Goal: Navigation & Orientation: Find specific page/section

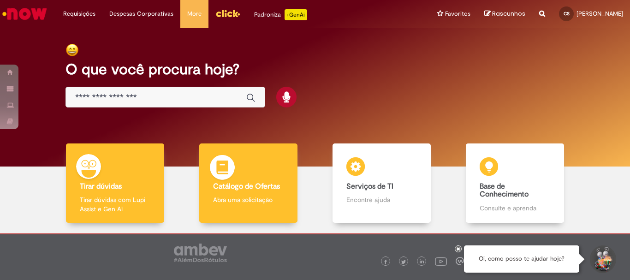
scroll to position [45, 0]
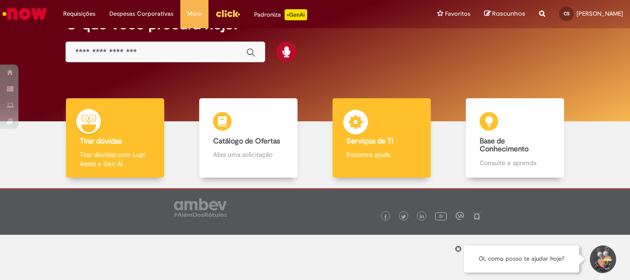
click at [375, 129] on div "Serviços de TI Serviços de TI Encontre ajuda" at bounding box center [382, 138] width 98 height 80
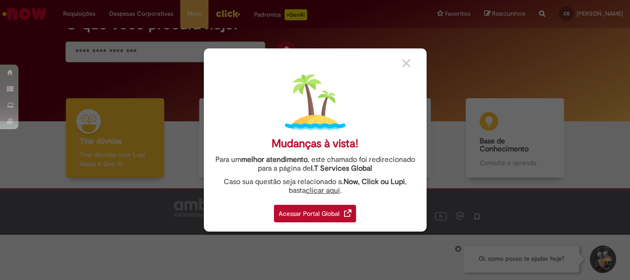
click at [306, 215] on div "Acessar Portal Global" at bounding box center [315, 214] width 82 height 18
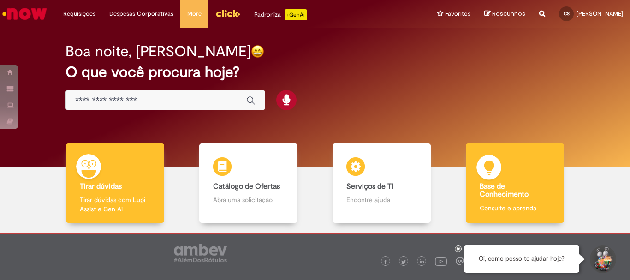
scroll to position [45, 0]
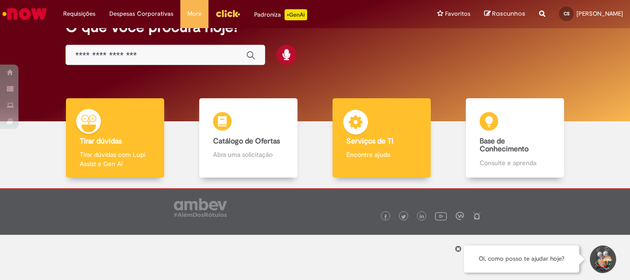
click at [358, 148] on div "Serviços de TI Serviços de TI Encontre ajuda" at bounding box center [382, 138] width 98 height 80
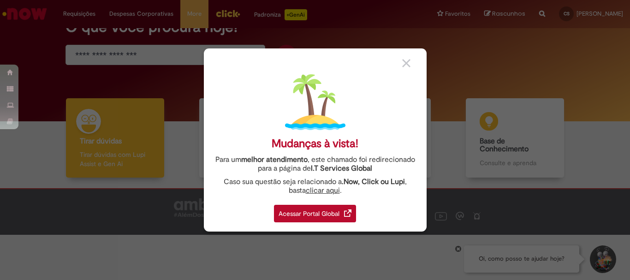
click at [303, 217] on div "Acessar Portal Global" at bounding box center [315, 214] width 82 height 18
